Goal: Obtain resource: Obtain resource

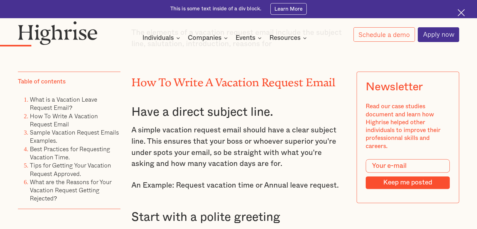
scroll to position [910, 0]
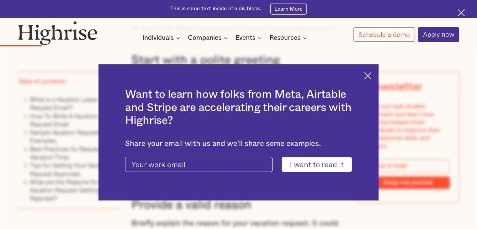
click at [372, 76] on img at bounding box center [367, 75] width 7 height 7
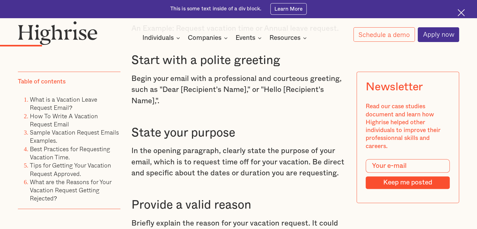
click at [158, 98] on p "Begin your email with a professional and courteous greeting, such as "Dear [Rec…" at bounding box center [239, 90] width 214 height 34
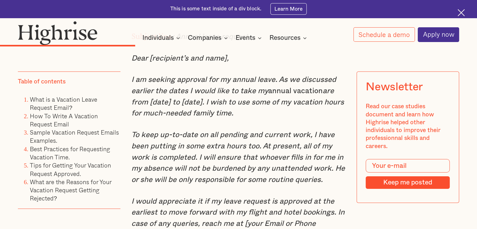
scroll to position [1946, 0]
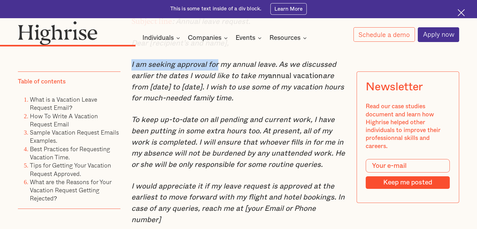
drag, startPoint x: 131, startPoint y: 82, endPoint x: 218, endPoint y: 80, distance: 87.0
click at [218, 80] on em "I am seeking approval for my annual leave. As we discussed earlier the dates I …" at bounding box center [234, 70] width 205 height 19
copy em "I am seeking approval for"
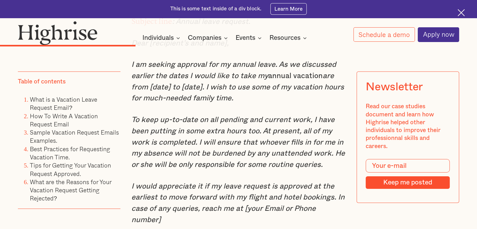
click at [169, 102] on em "are from [date] to [date]. I wish to use some of my vacation hours for much-nee…" at bounding box center [238, 87] width 213 height 30
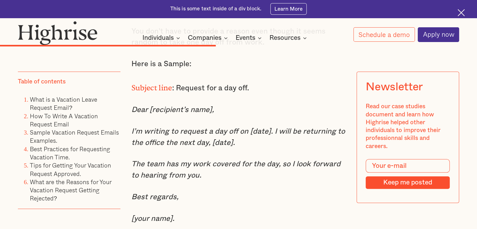
scroll to position [2919, 0]
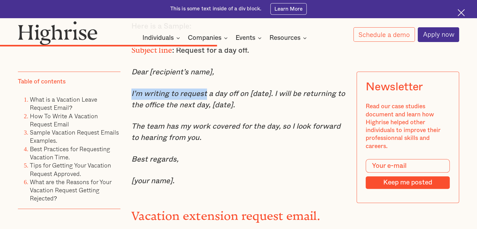
drag, startPoint x: 130, startPoint y: 104, endPoint x: 205, endPoint y: 102, distance: 75.7
click at [205, 102] on div "In [DATE] fast-paced and demanding work environment, it's more important than e…" at bounding box center [239, 208] width 442 height 5258
copy em "I’m writing to request"
click at [171, 129] on div "One-day vacation request email. One day off is still time off from your daily o…" at bounding box center [239, 171] width 214 height 597
click at [175, 109] on em "I’m writing to request a day off on [date]. I will be returning to the office t…" at bounding box center [239, 99] width 214 height 19
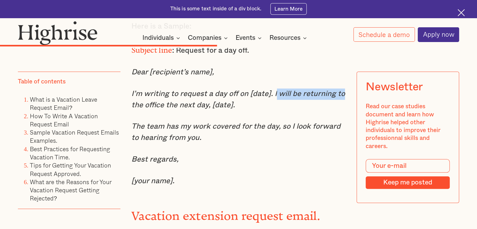
drag, startPoint x: 275, startPoint y: 105, endPoint x: 343, endPoint y: 107, distance: 68.5
click at [343, 107] on p "I’m writing to request a day off on [date]. I will be returning to the office t…" at bounding box center [239, 100] width 214 height 22
click at [271, 101] on em "I’m writing to request a day off on [date]. I will be returning to the office t…" at bounding box center [239, 99] width 214 height 19
drag, startPoint x: 274, startPoint y: 103, endPoint x: 348, endPoint y: 102, distance: 74.1
click at [348, 102] on div "In [DATE] fast-paced and demanding work environment, it's more important than e…" at bounding box center [239, 208] width 442 height 5258
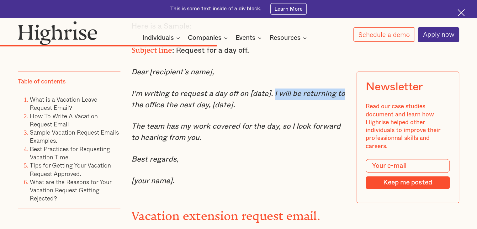
copy em "I will be returning to"
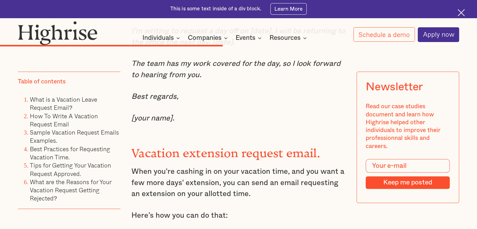
click at [155, 150] on div "One-day vacation request email. One day off is still time off from your daily o…" at bounding box center [239, 108] width 214 height 597
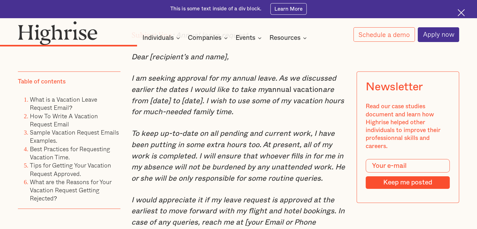
scroll to position [1883, 0]
